Goal: Find specific page/section: Find specific page/section

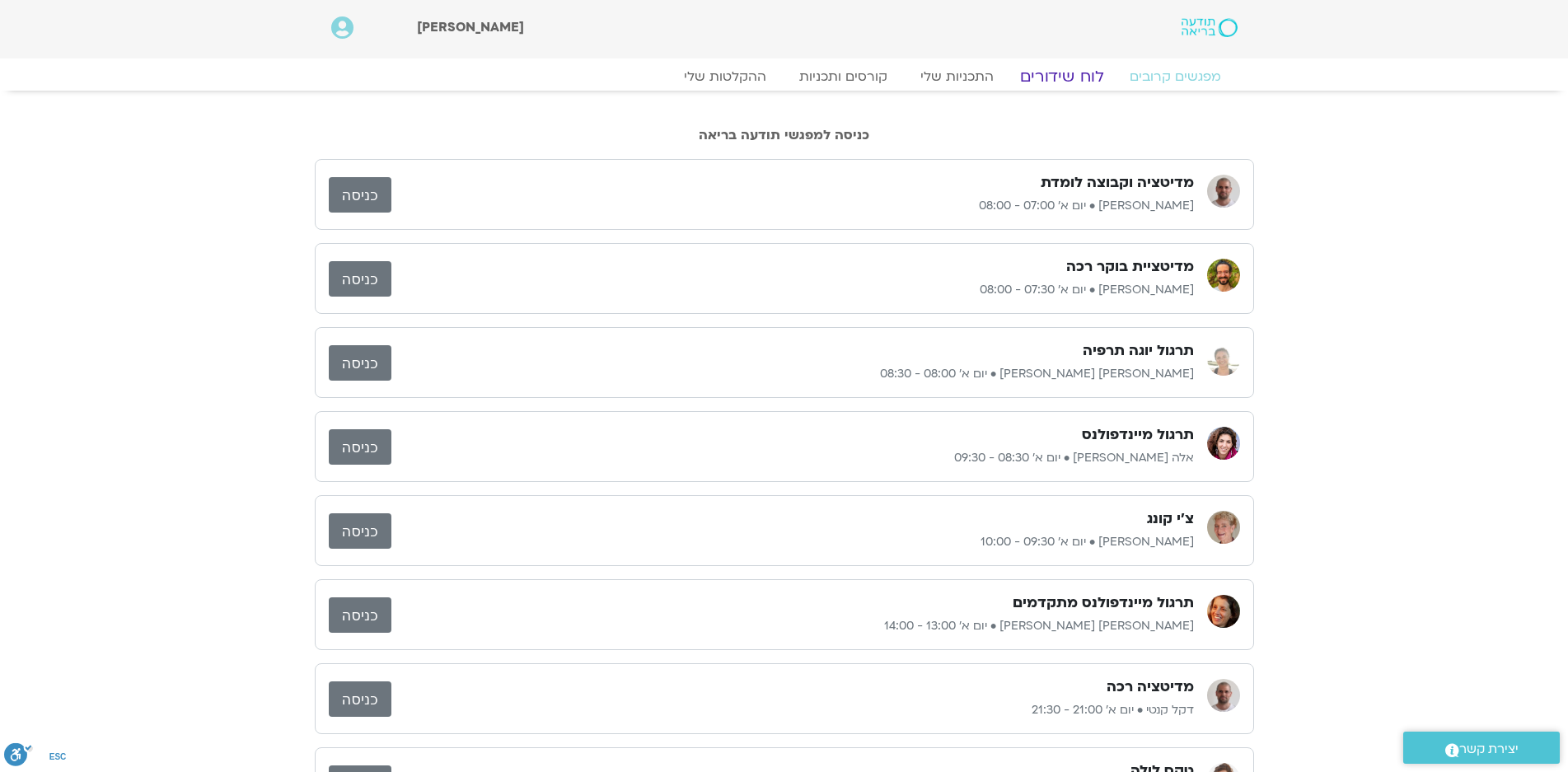
click at [1083, 76] on link "לוח שידורים" at bounding box center [1062, 76] width 124 height 20
click at [1064, 74] on link "לוח שידורים" at bounding box center [1062, 76] width 124 height 20
click at [1074, 76] on link "לוח שידורים" at bounding box center [1062, 76] width 124 height 20
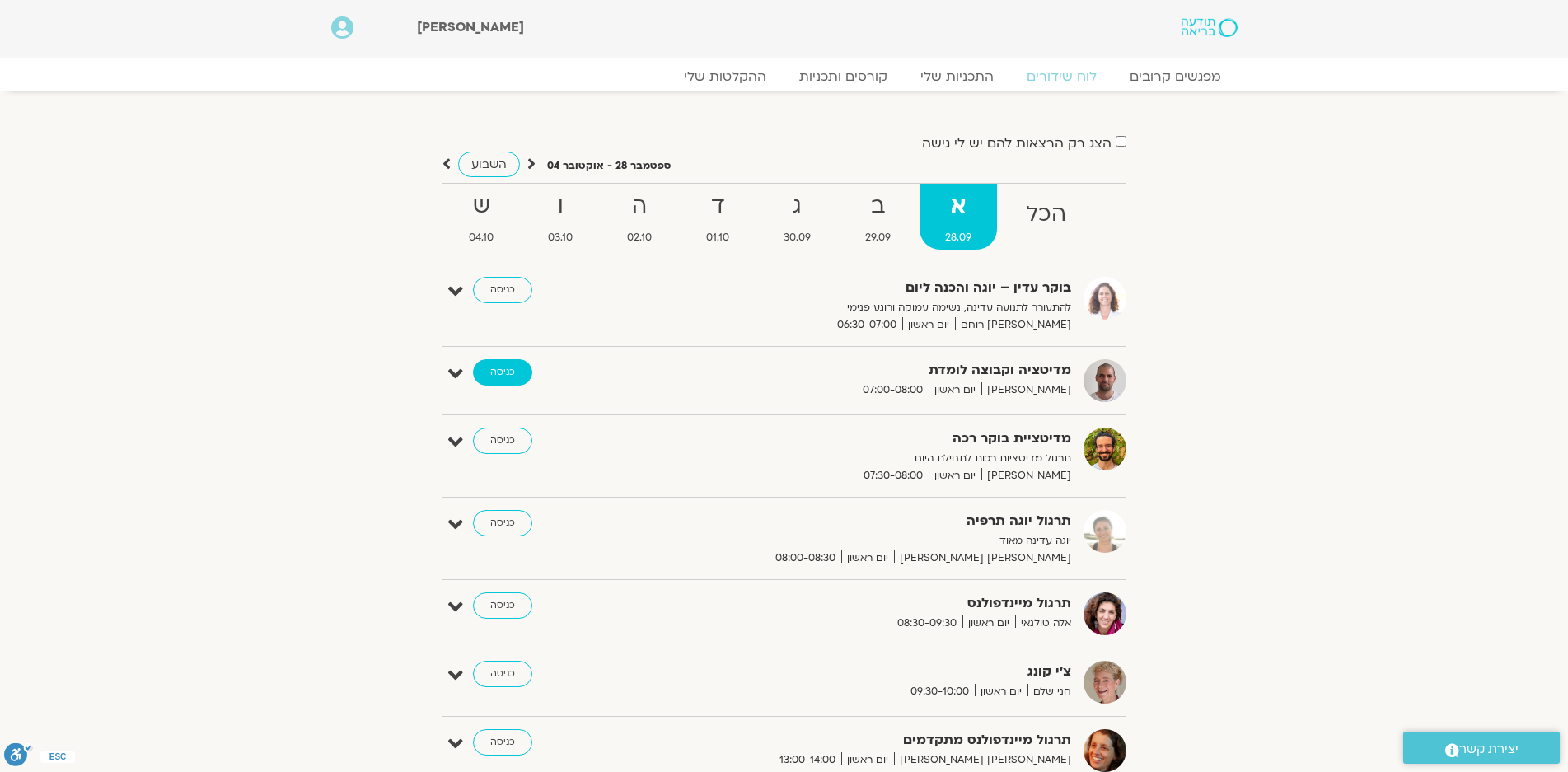
click at [498, 368] on link "כניסה" at bounding box center [502, 372] width 59 height 26
